Goal: Check status: Check status

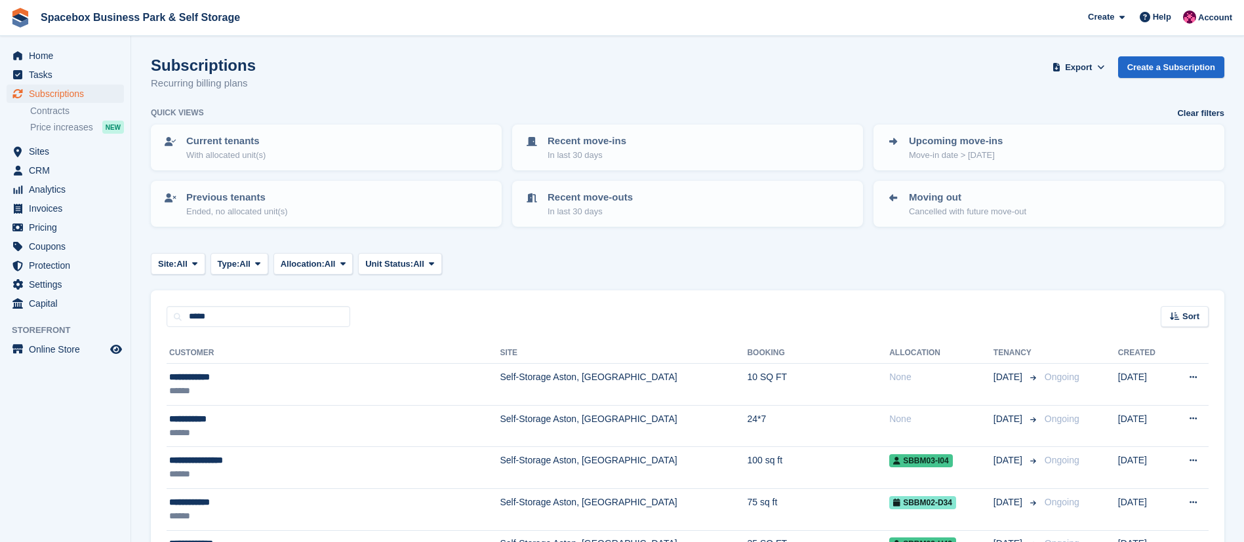
type input "*****"
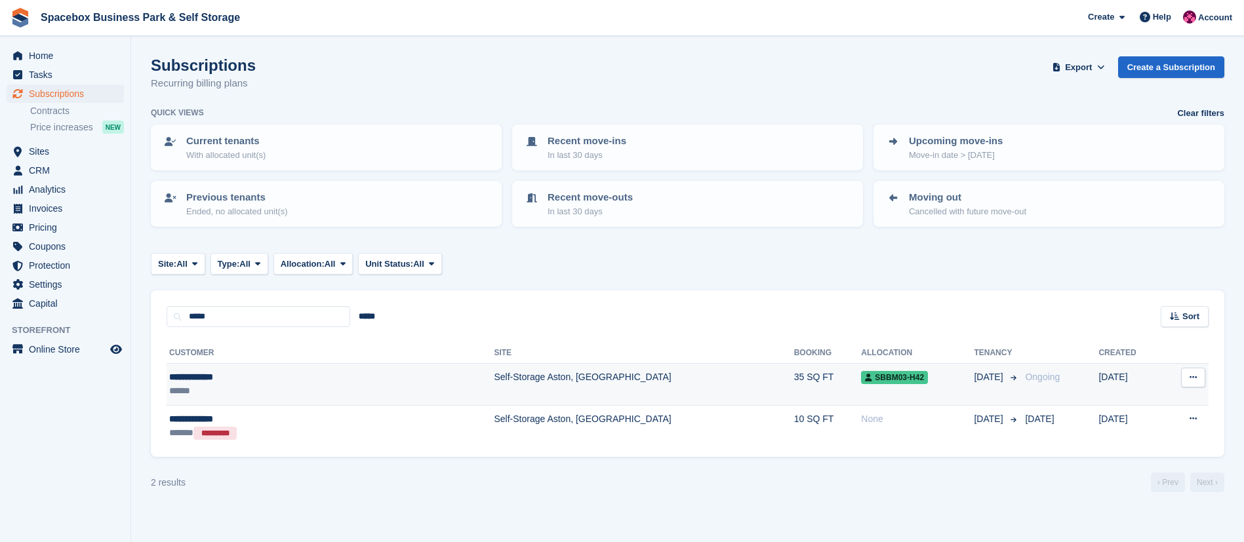
click at [287, 390] on div "******" at bounding box center [264, 391] width 191 height 14
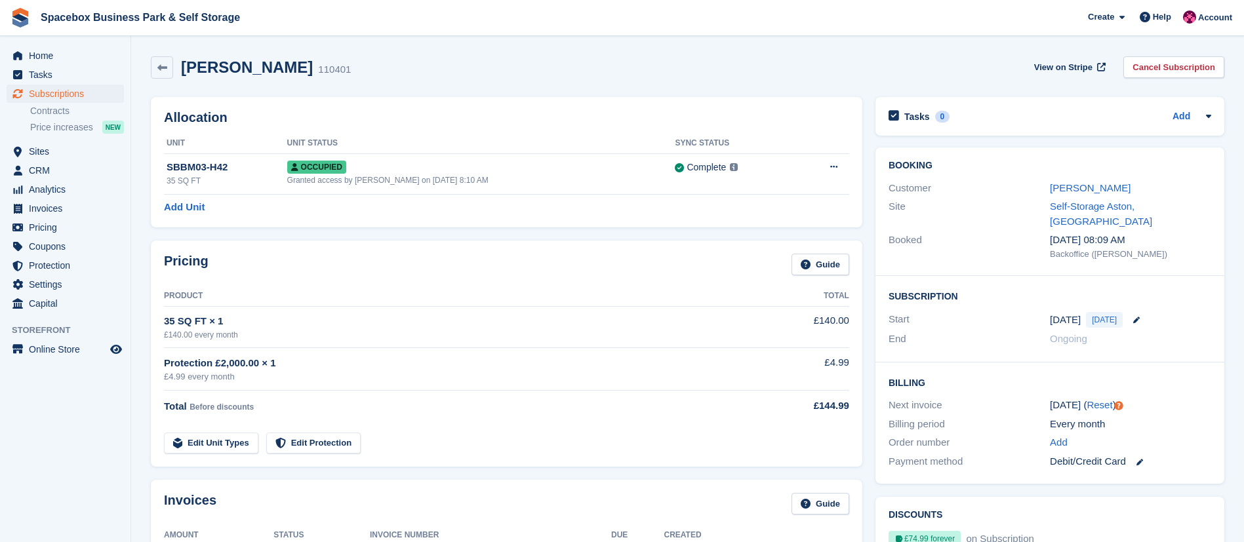
scroll to position [18, 0]
